Goal: Information Seeking & Learning: Learn about a topic

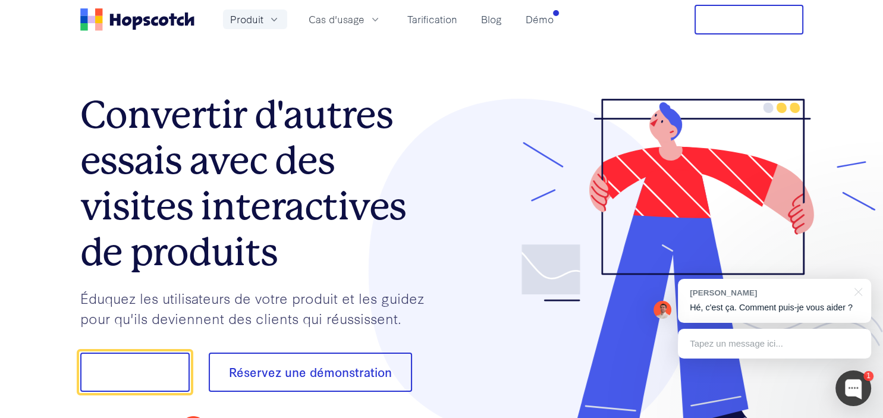
click at [266, 23] on button "Produit" at bounding box center [255, 20] width 64 height 20
click at [715, 15] on button "Procès libre" at bounding box center [748, 20] width 109 height 30
click at [160, 367] on button "Montre-moi." at bounding box center [134, 371] width 109 height 39
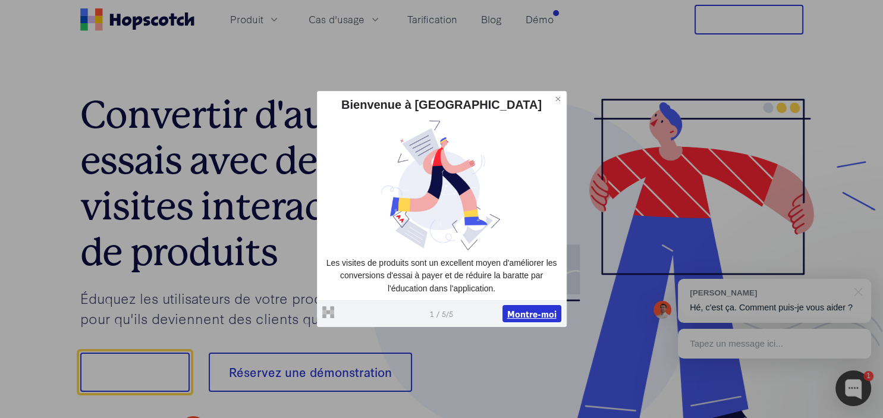
click at [527, 313] on button "Montre-moi" at bounding box center [531, 314] width 59 height 18
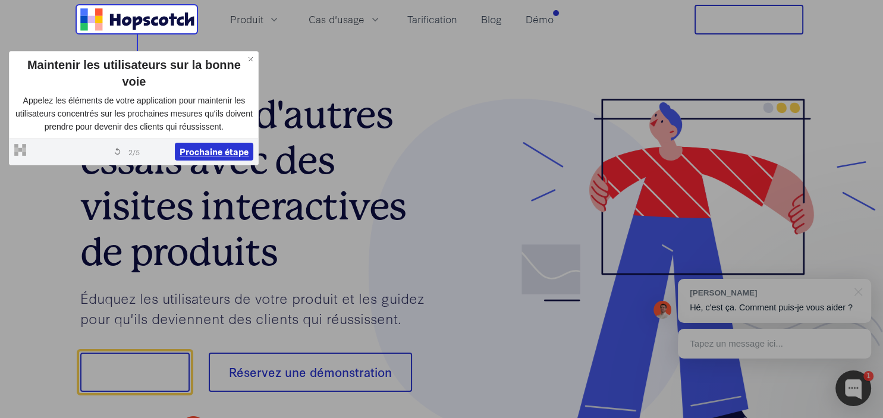
click at [209, 149] on button "Prochaine étape" at bounding box center [214, 152] width 78 height 18
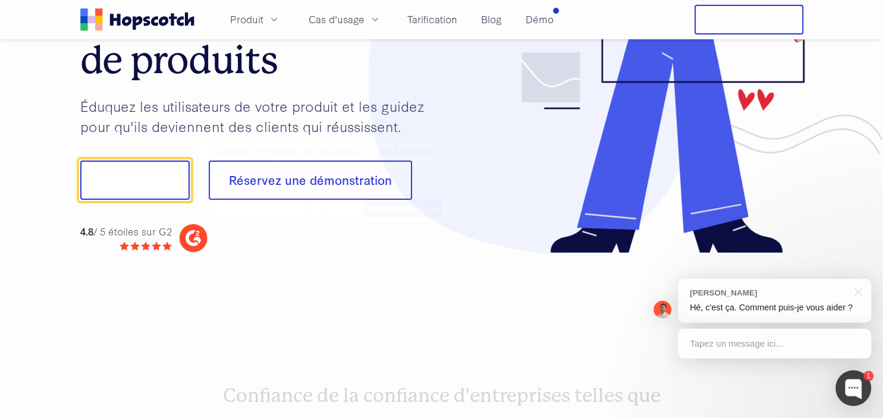
scroll to position [193, 0]
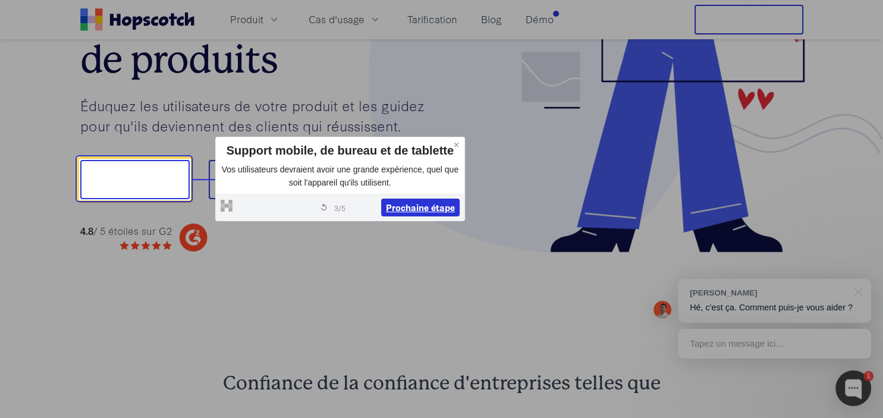
click at [441, 203] on button "Prochaine étape" at bounding box center [420, 208] width 78 height 18
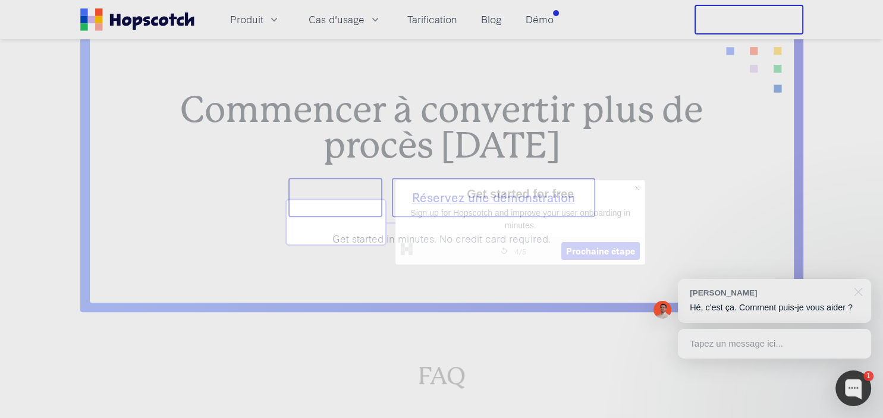
scroll to position [4884, 0]
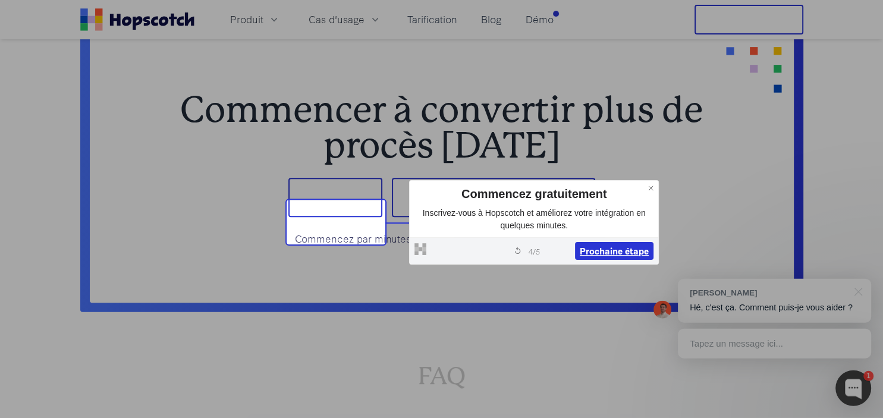
click at [600, 252] on button "Prochaine étape" at bounding box center [614, 251] width 78 height 18
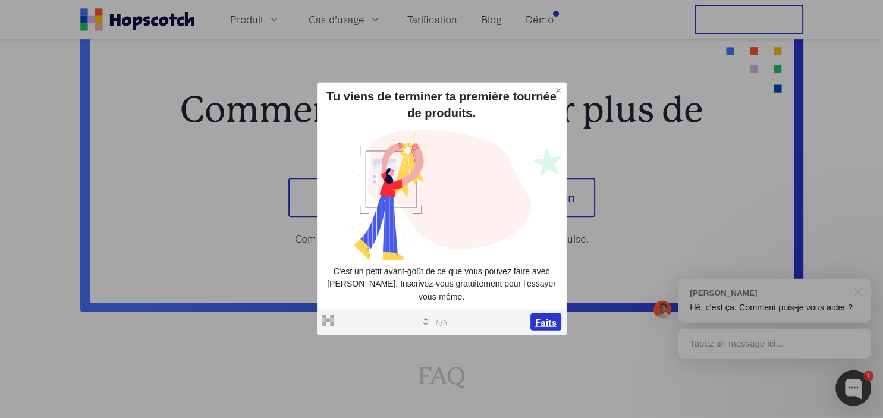
click at [552, 328] on button "Faits" at bounding box center [545, 322] width 31 height 18
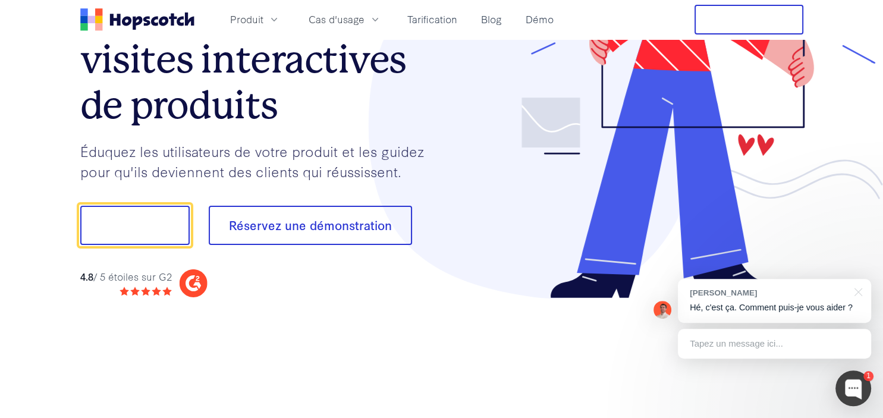
scroll to position [0, 0]
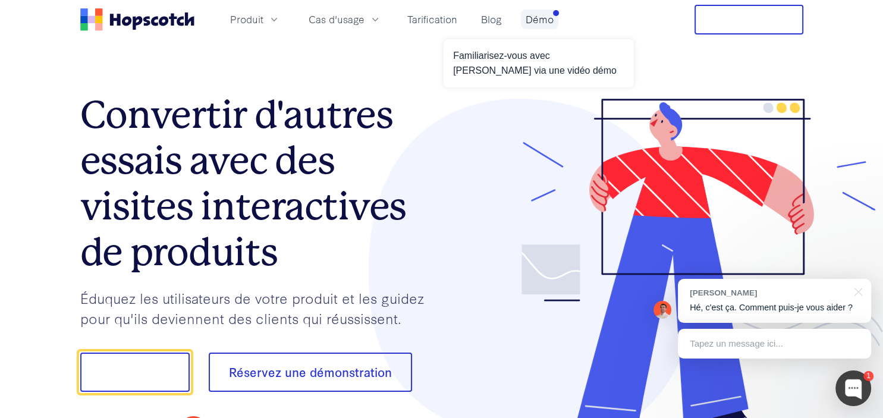
click at [537, 18] on link "Démo" at bounding box center [539, 20] width 37 height 20
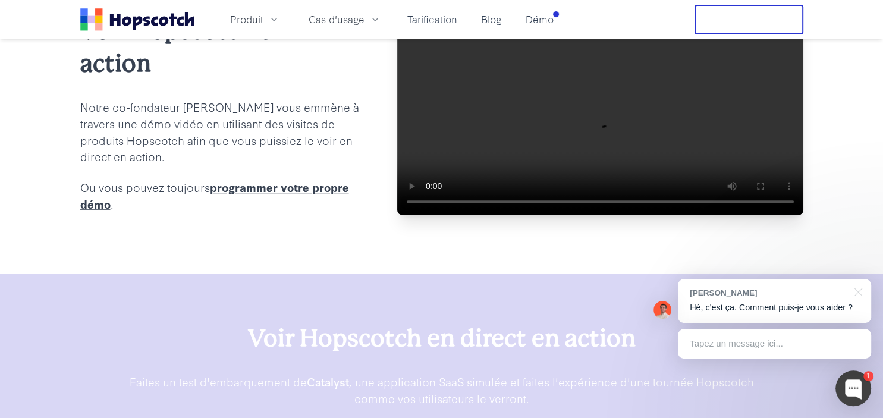
scroll to position [75, 0]
